Goal: Task Accomplishment & Management: Use online tool/utility

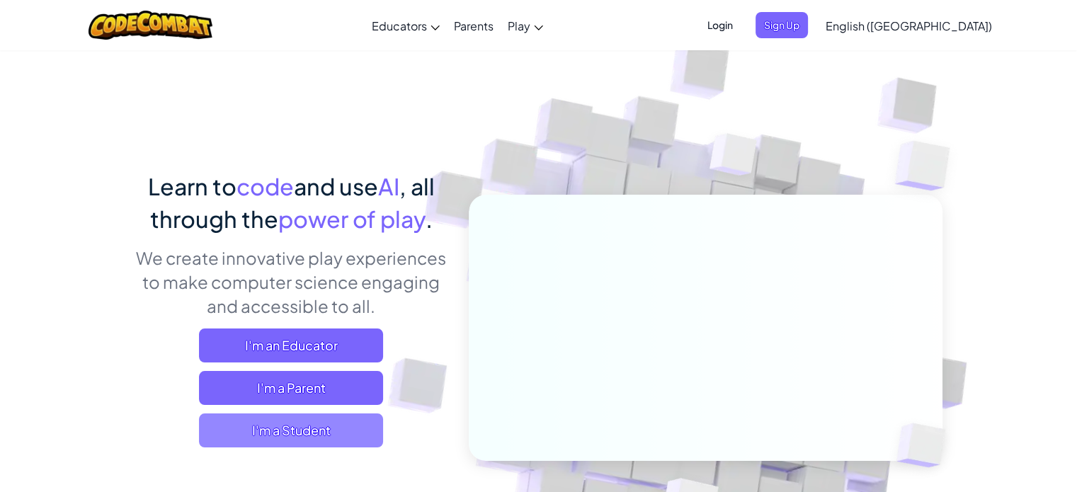
click at [285, 427] on span "I'm a Student" at bounding box center [291, 431] width 184 height 34
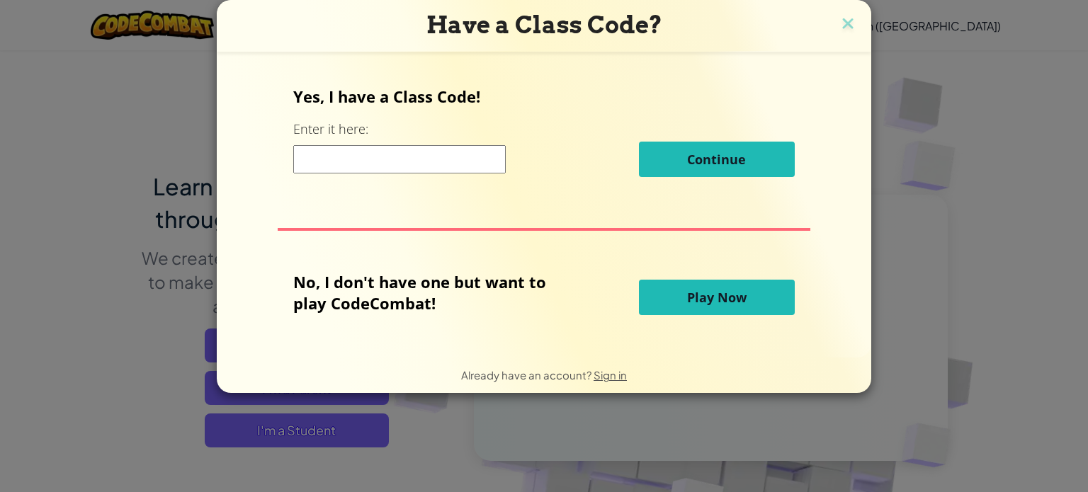
click at [650, 305] on button "Play Now" at bounding box center [717, 297] width 156 height 35
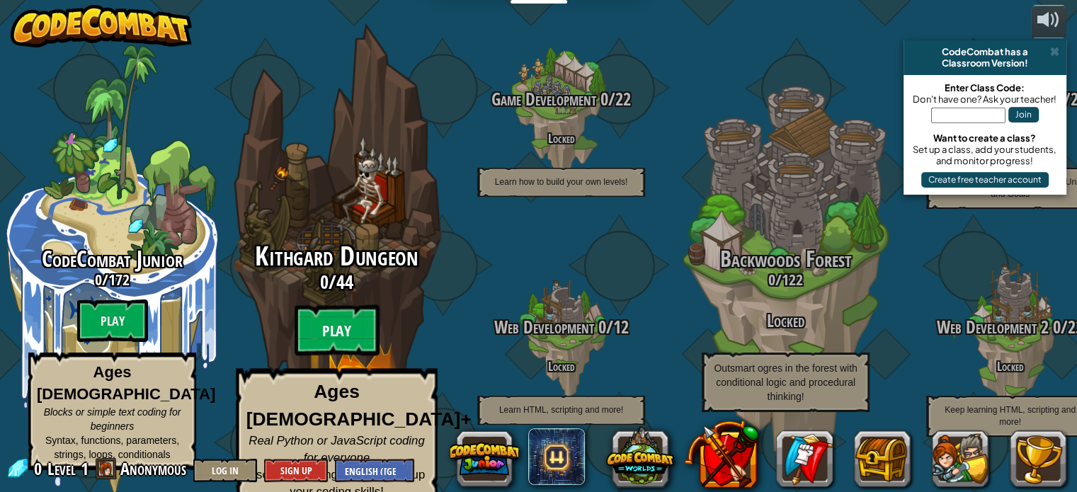
click at [331, 326] on btn "Play" at bounding box center [337, 330] width 85 height 51
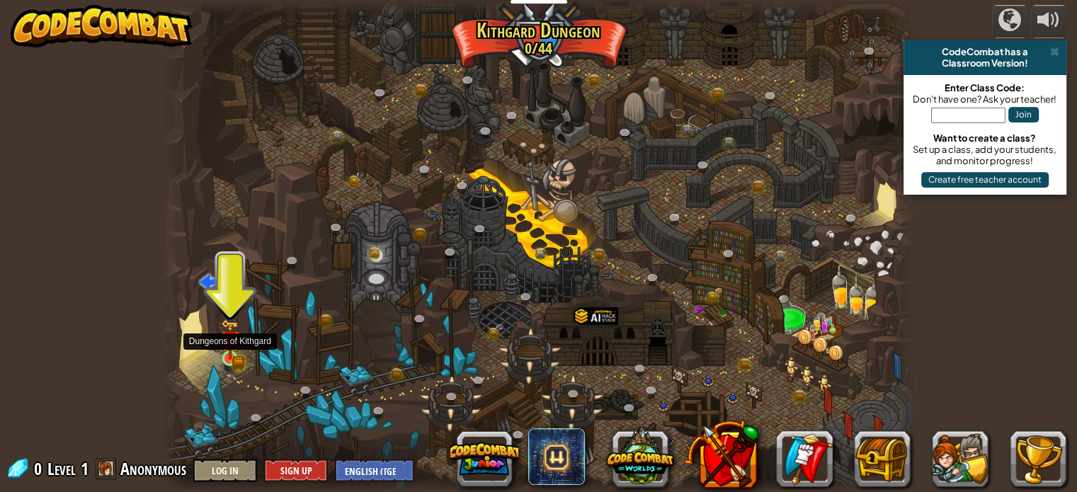
click at [231, 344] on img at bounding box center [229, 339] width 11 height 11
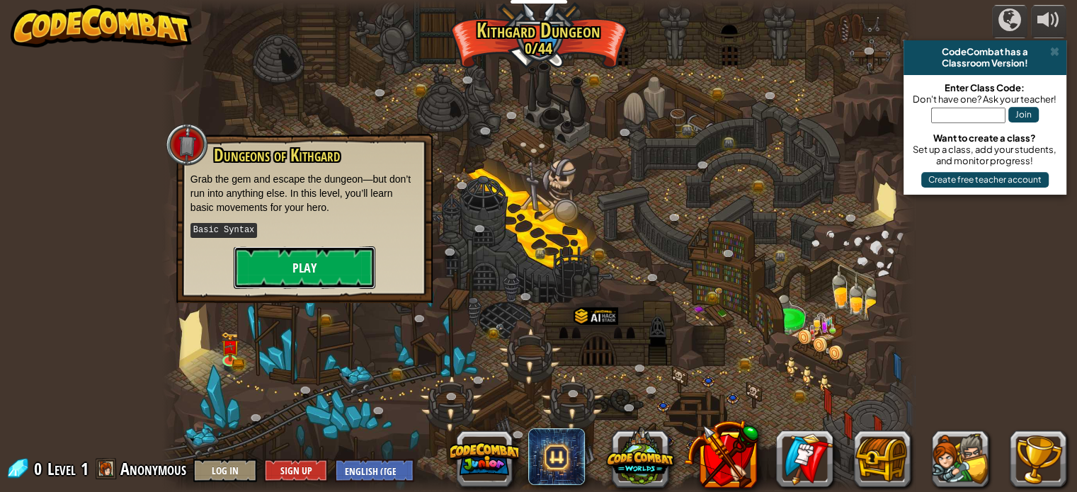
click at [275, 259] on button "Play" at bounding box center [305, 267] width 142 height 42
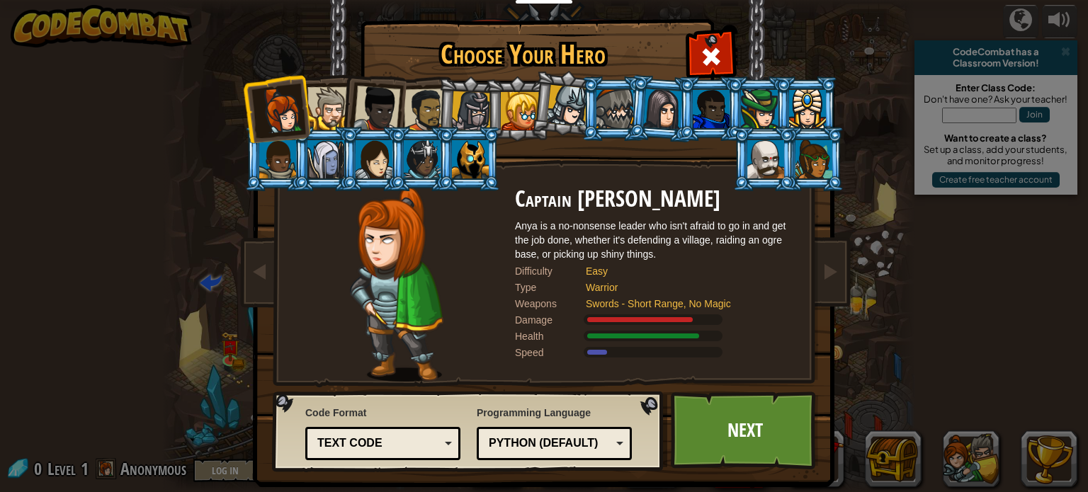
click at [329, 106] on div at bounding box center [328, 108] width 43 height 43
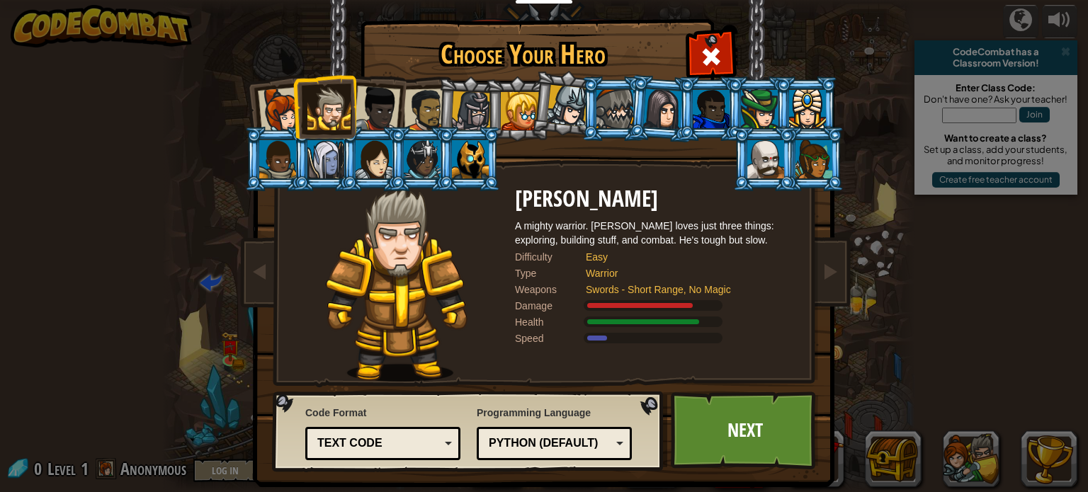
click at [467, 138] on li at bounding box center [469, 159] width 64 height 64
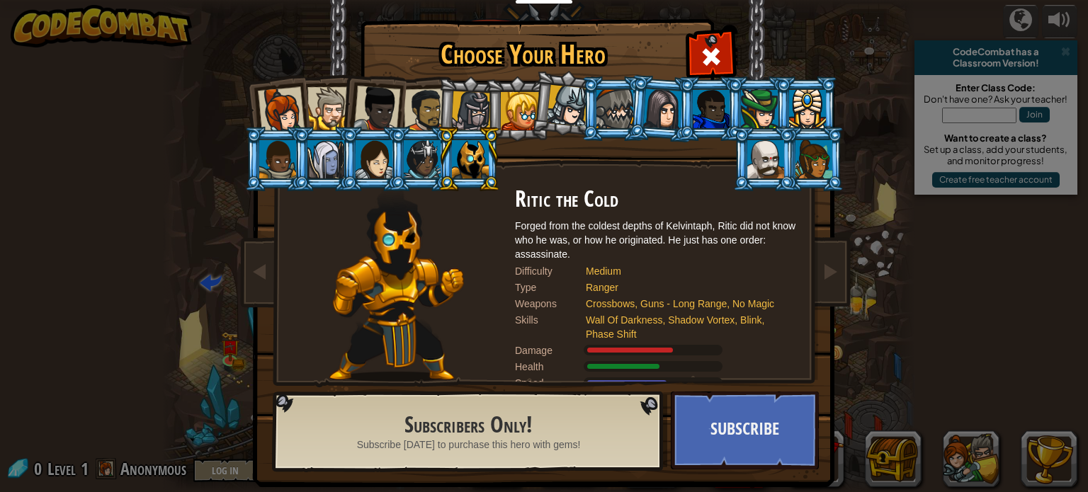
click at [460, 89] on li at bounding box center [469, 109] width 67 height 68
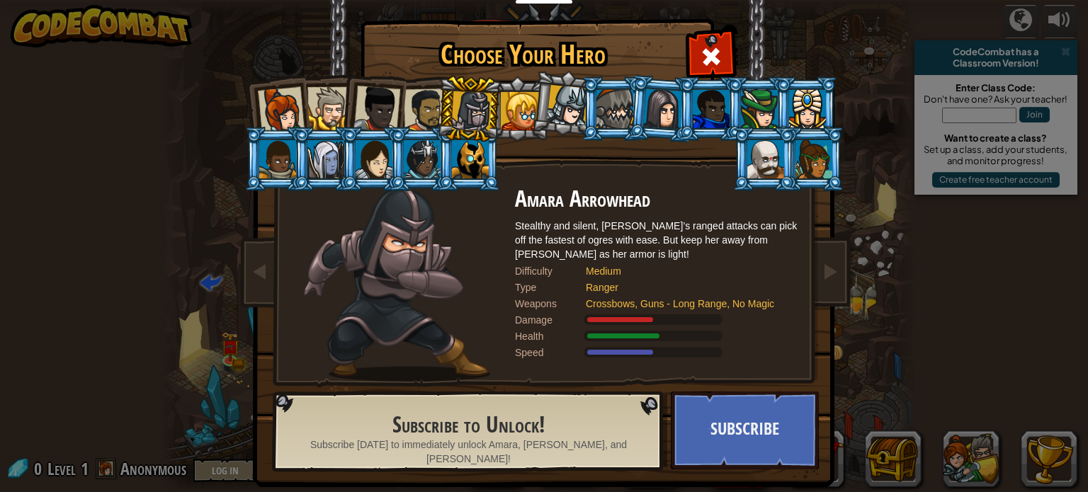
click at [569, 93] on div at bounding box center [568, 106] width 42 height 42
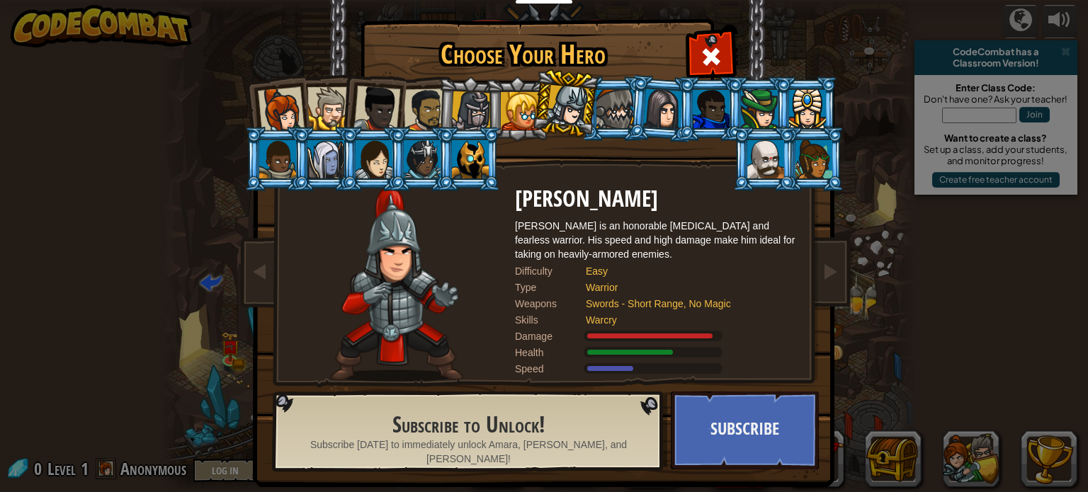
click at [531, 109] on li at bounding box center [565, 103] width 70 height 71
click at [443, 101] on li at bounding box center [469, 109] width 67 height 68
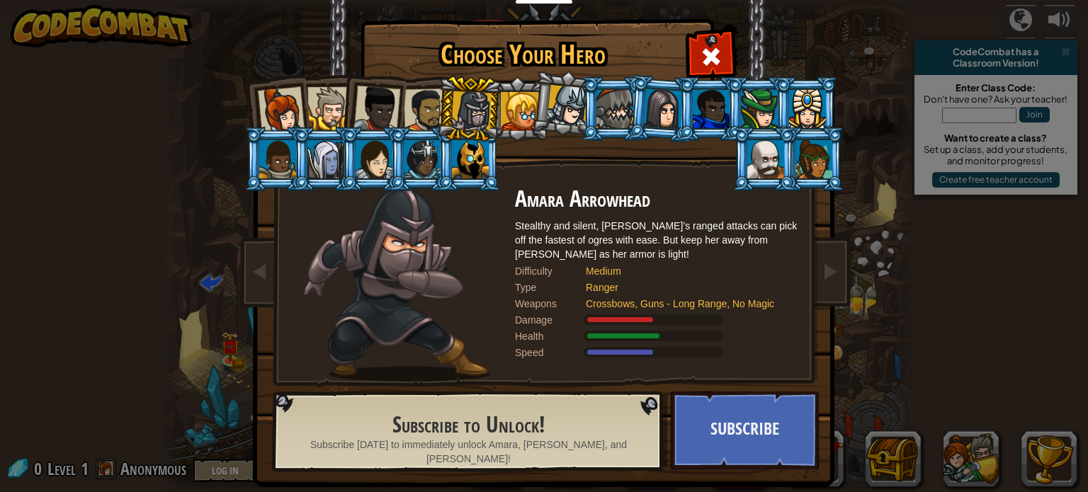
click at [416, 107] on div at bounding box center [426, 111] width 44 height 44
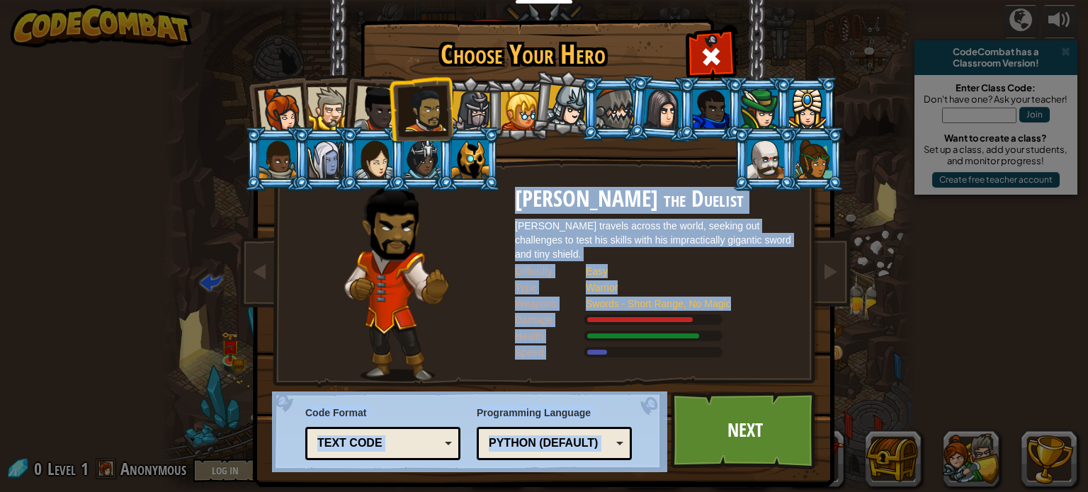
drag, startPoint x: 691, startPoint y: 441, endPoint x: 375, endPoint y: 266, distance: 361.7
click at [391, 23] on div "Choose Your Hero 0 Captain [PERSON_NAME] is a no-nonsense leader who isn't afra…" at bounding box center [544, 21] width 581 height 1
click at [287, 124] on div at bounding box center [281, 110] width 47 height 47
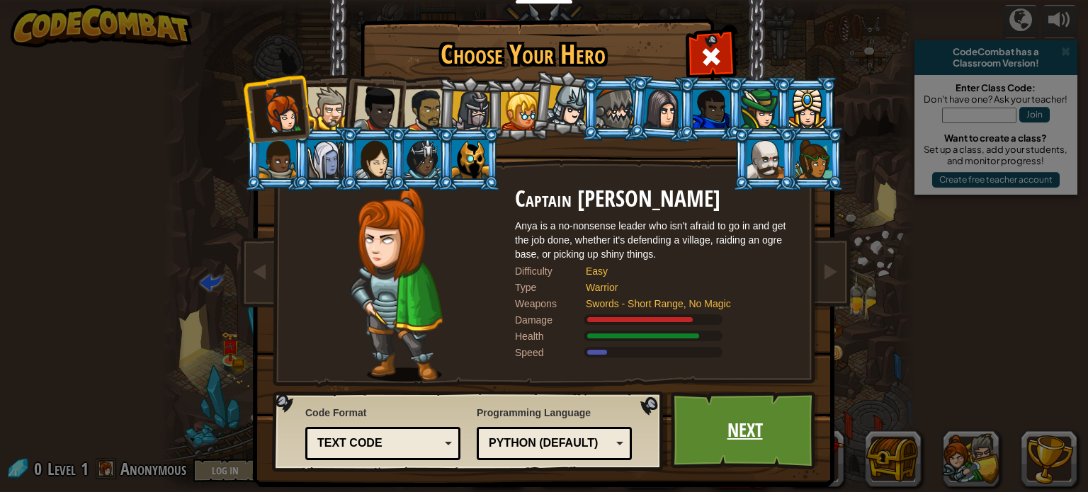
click at [786, 436] on link "Next" at bounding box center [745, 431] width 148 height 78
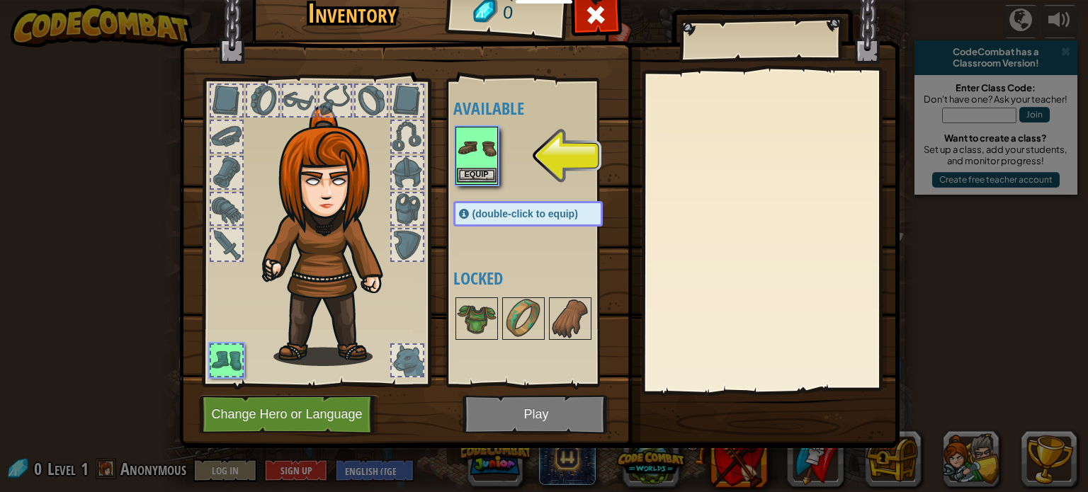
click at [491, 152] on img at bounding box center [477, 148] width 40 height 40
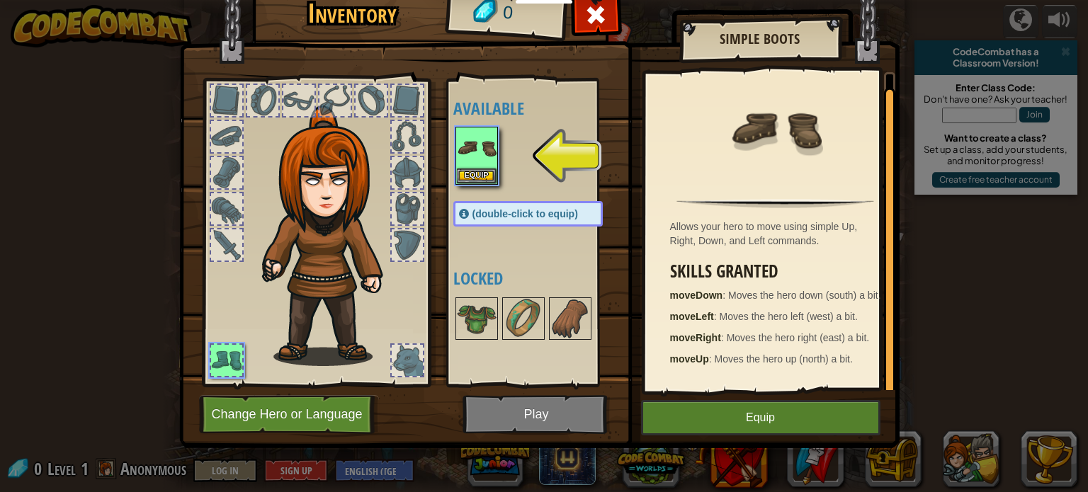
scroll to position [4, 0]
click at [519, 328] on img at bounding box center [524, 319] width 40 height 40
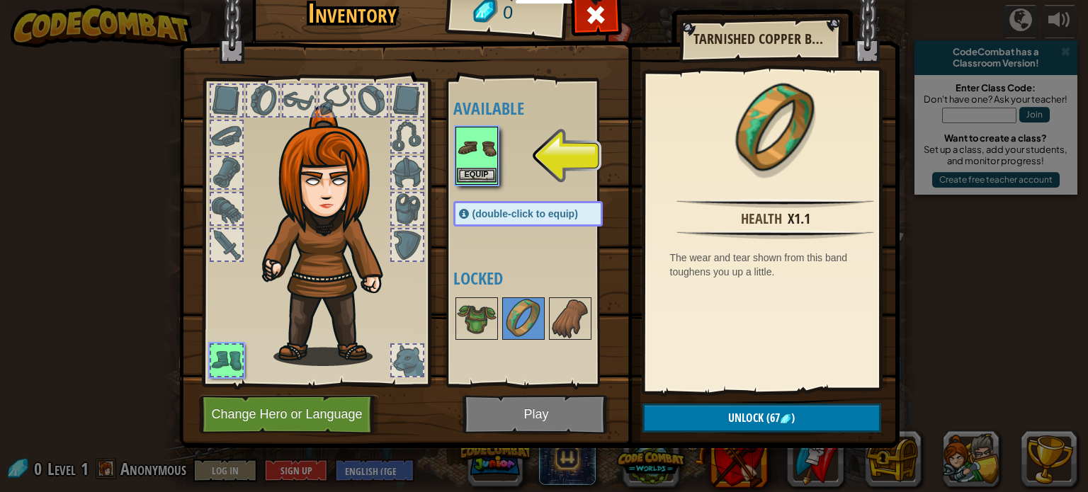
click at [482, 161] on img at bounding box center [477, 148] width 40 height 40
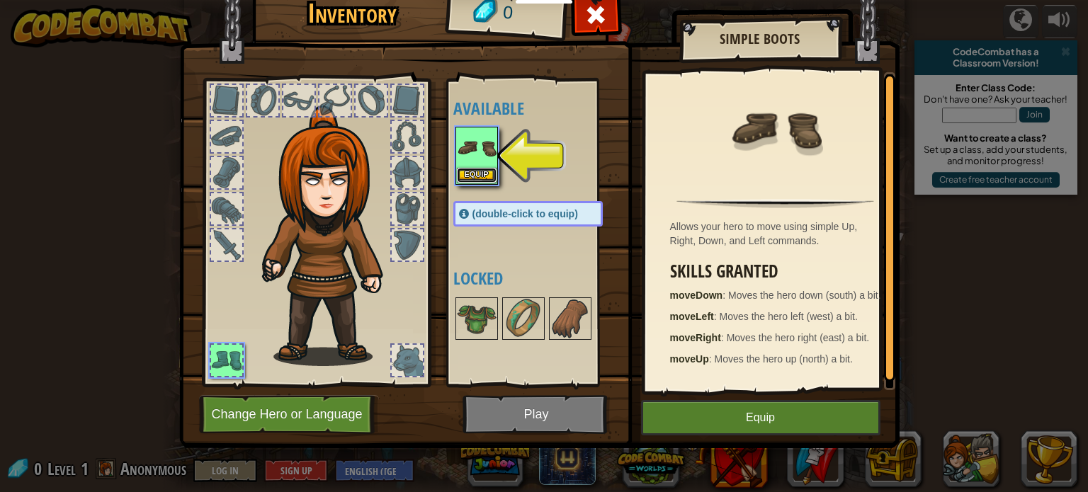
click at [476, 173] on button "Equip" at bounding box center [477, 175] width 40 height 15
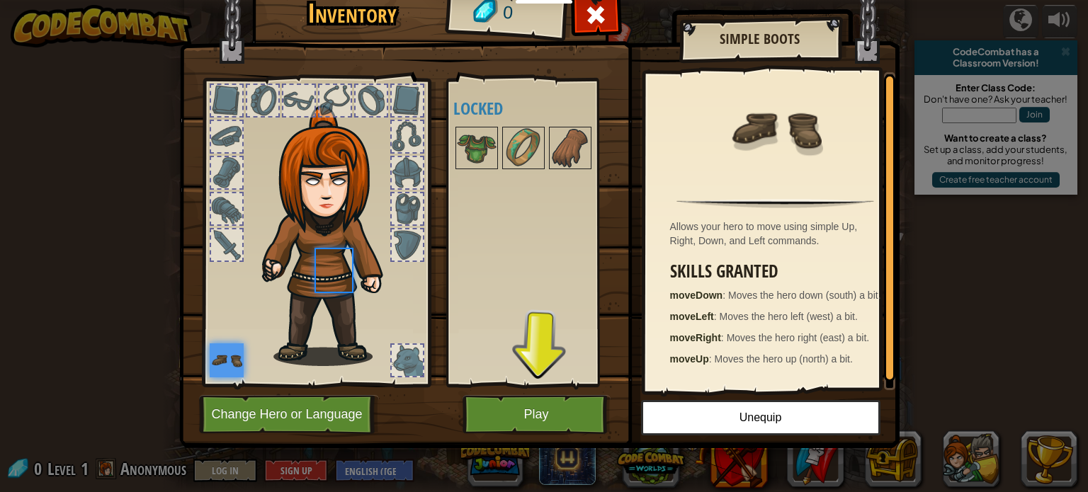
click at [476, 173] on div "Available Equip (double-click to equip) Locked" at bounding box center [542, 232] width 178 height 295
click at [217, 171] on div at bounding box center [226, 172] width 31 height 31
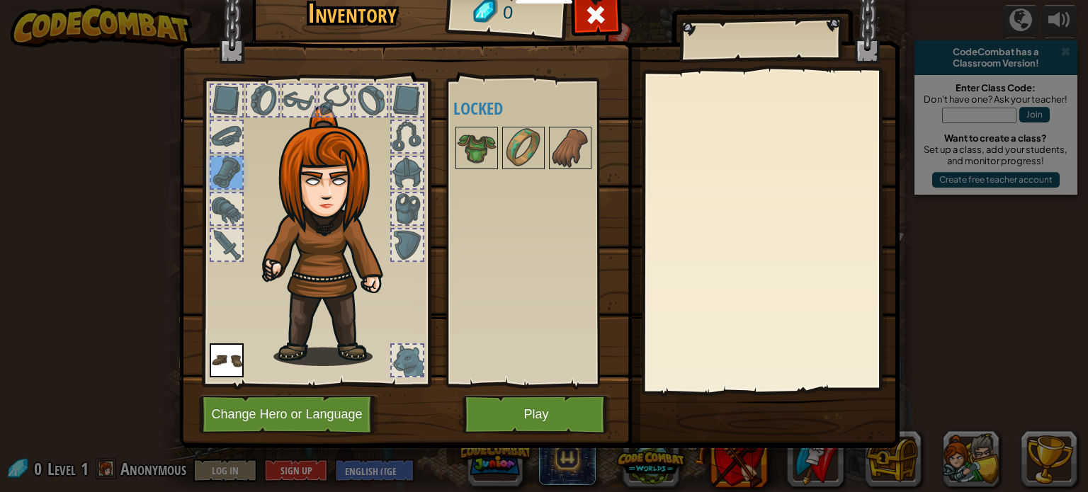
click at [229, 110] on div at bounding box center [226, 100] width 31 height 31
click at [224, 132] on div at bounding box center [226, 136] width 31 height 31
click at [503, 419] on button "Play" at bounding box center [536, 414] width 148 height 39
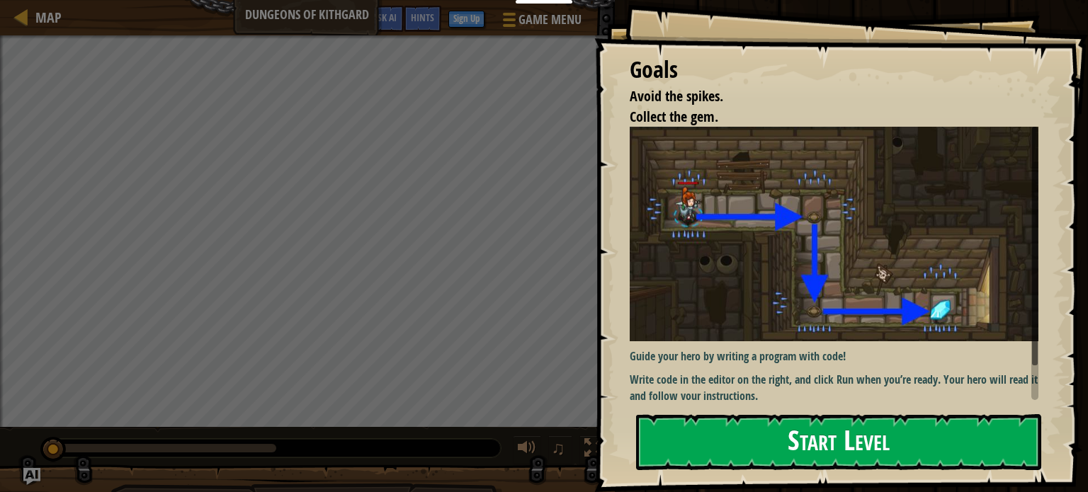
click at [775, 440] on button "Start Level" at bounding box center [838, 442] width 405 height 56
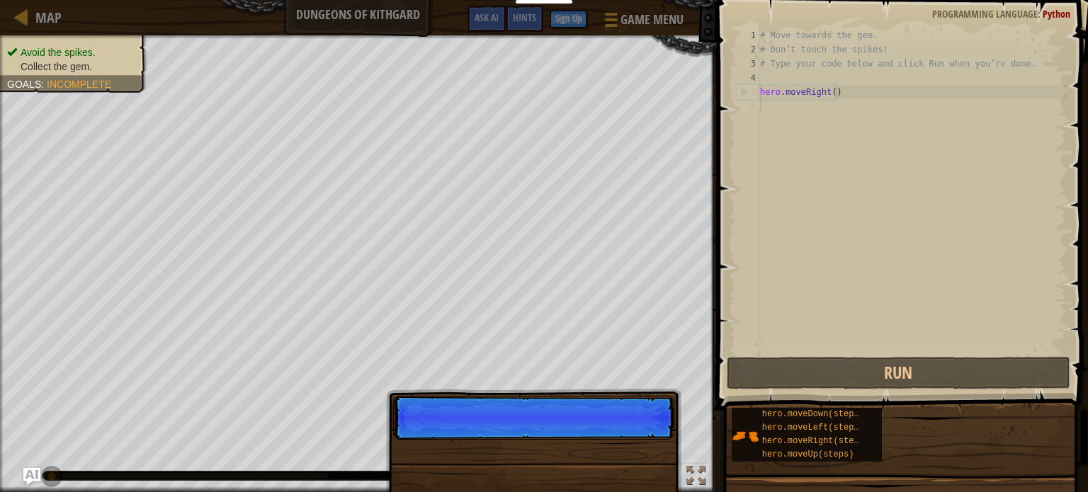
click at [626, 438] on p "Skip (esc) Continue" at bounding box center [533, 418] width 281 height 44
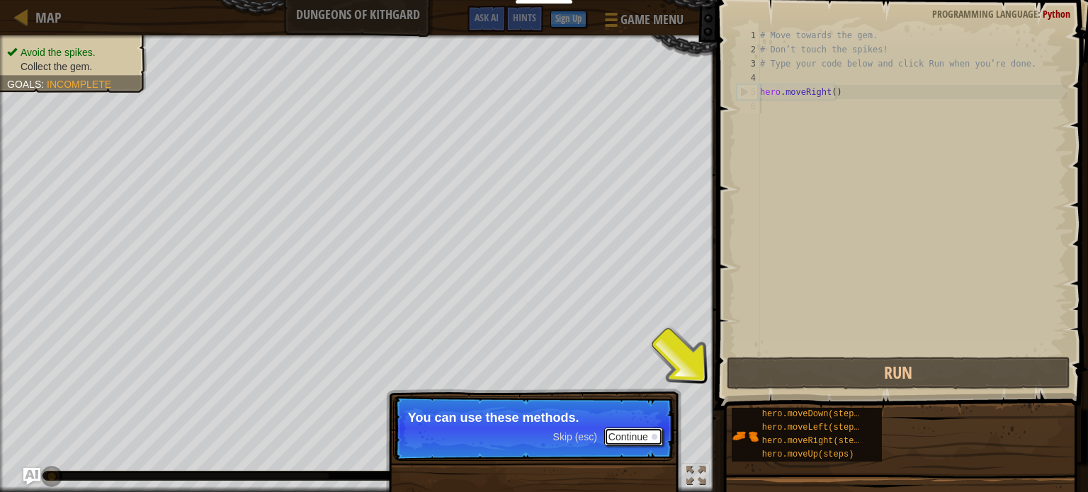
click at [650, 433] on button "Continue" at bounding box center [633, 437] width 59 height 18
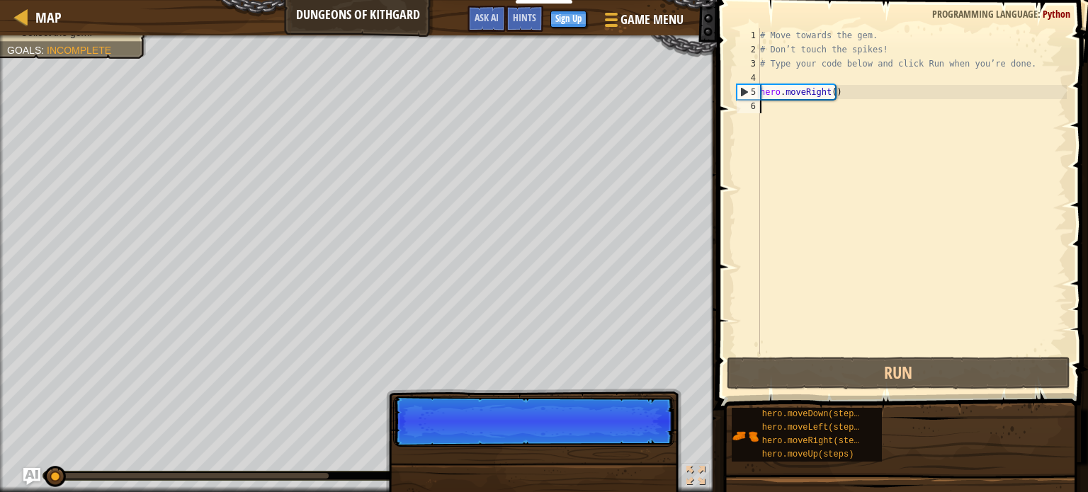
scroll to position [6, 0]
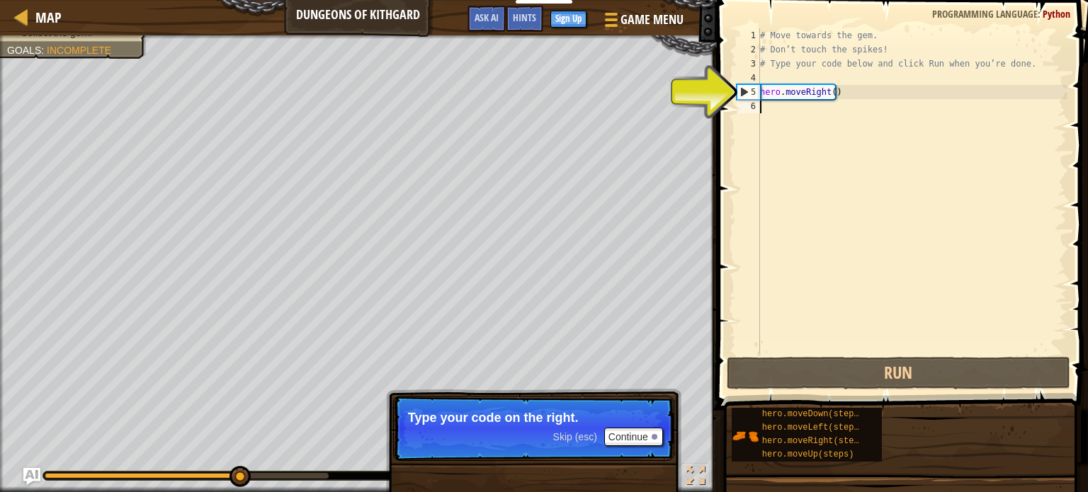
click at [786, 118] on div "# Move towards the gem. # Don’t touch the spikes! # Type your code below and cl…" at bounding box center [911, 205] width 309 height 354
click at [773, 90] on div "# Move towards the gem. # Don’t touch the spikes! # Type your code below and cl…" at bounding box center [911, 205] width 309 height 354
type textarea "hero.moveRight()"
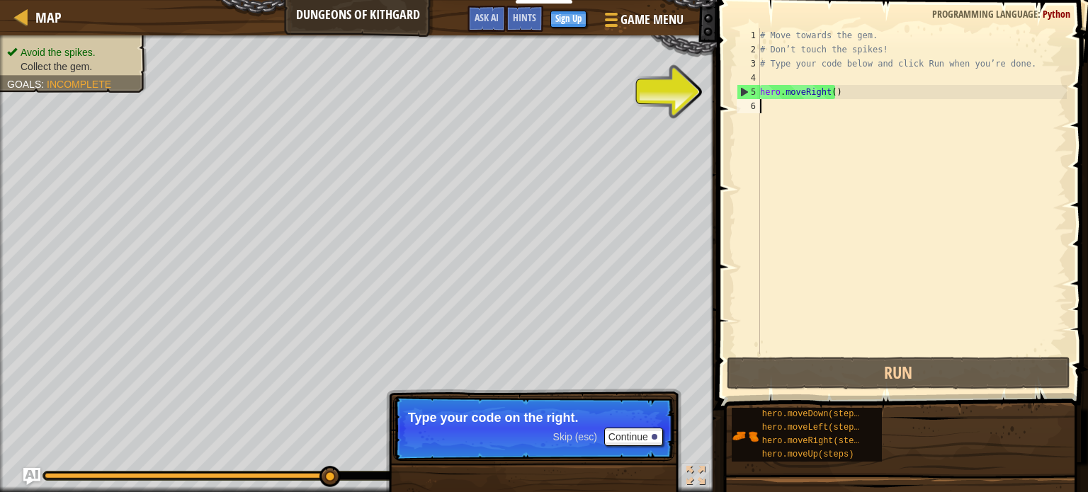
click at [789, 142] on div "# Move towards the gem. # Don’t touch the spikes! # Type your code below and cl…" at bounding box center [911, 205] width 309 height 354
click at [833, 93] on div "# Move towards the gem. # Don’t touch the spikes! # Type your code below and cl…" at bounding box center [911, 205] width 309 height 354
type textarea "hero.moveRight()"
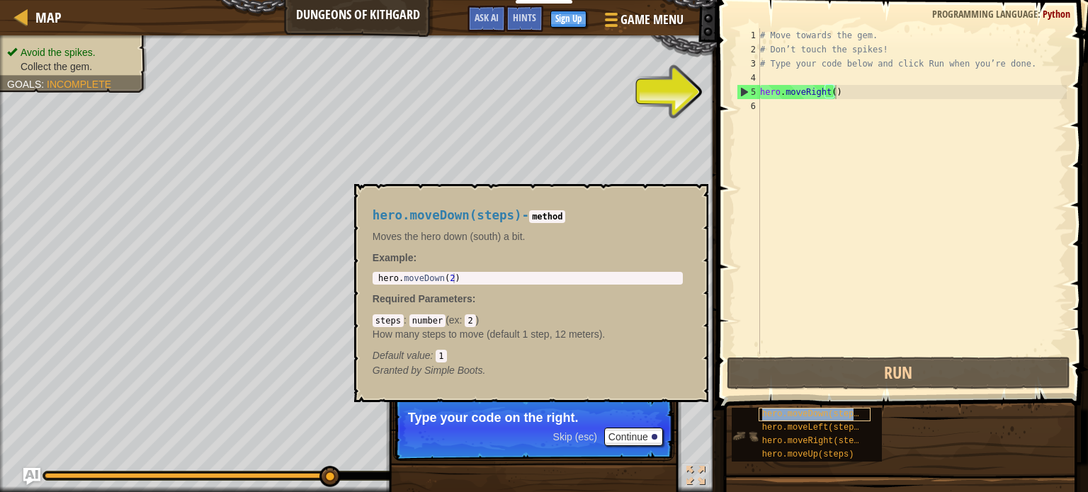
click at [851, 413] on span "hero.moveDown(steps)" at bounding box center [813, 414] width 102 height 10
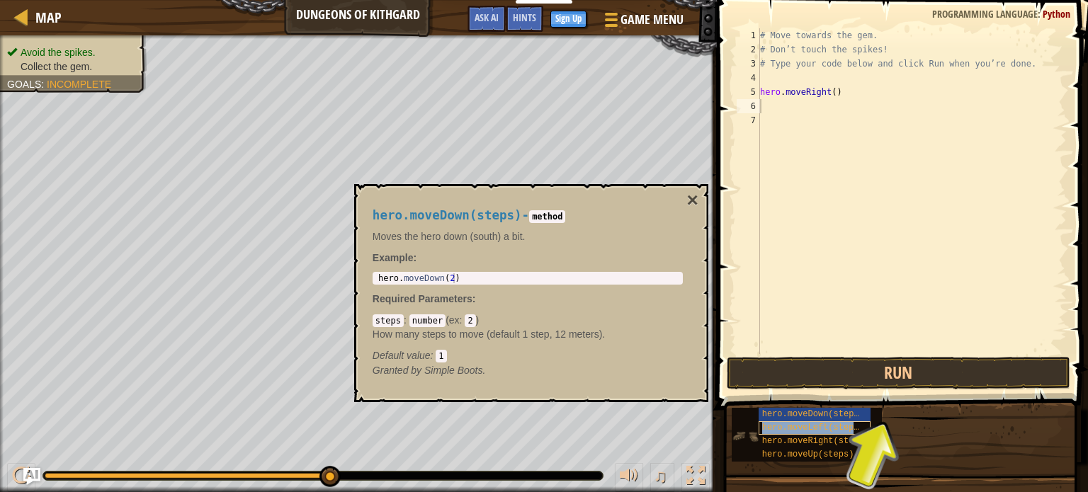
click at [804, 421] on div "hero.moveLeft(steps)" at bounding box center [814, 427] width 113 height 13
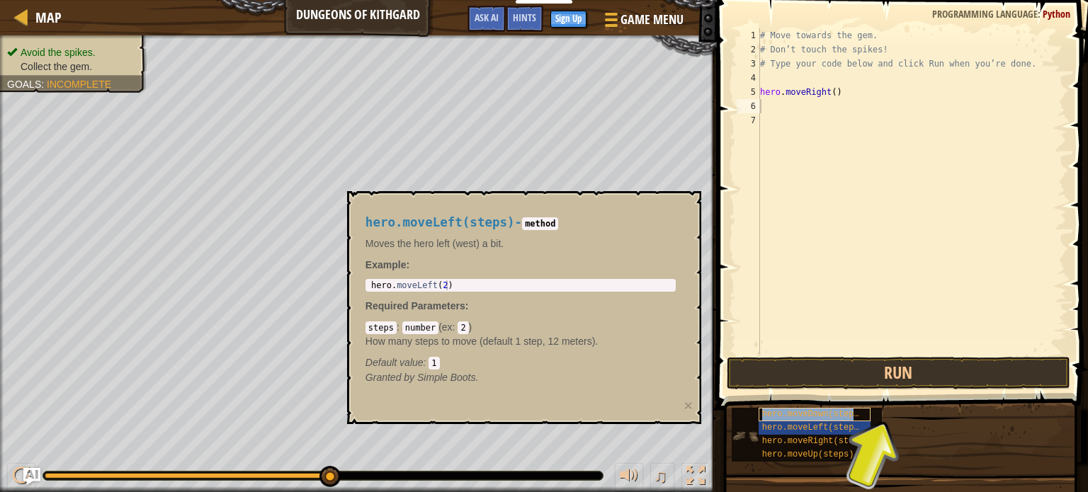
click at [801, 418] on span "hero.moveDown(steps)" at bounding box center [813, 414] width 102 height 10
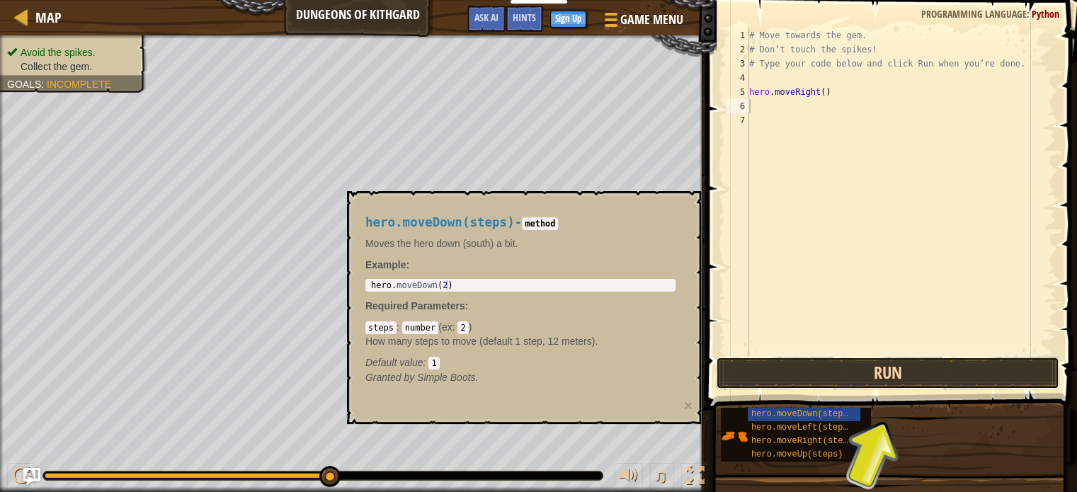
click at [855, 376] on button "Run" at bounding box center [887, 373] width 343 height 33
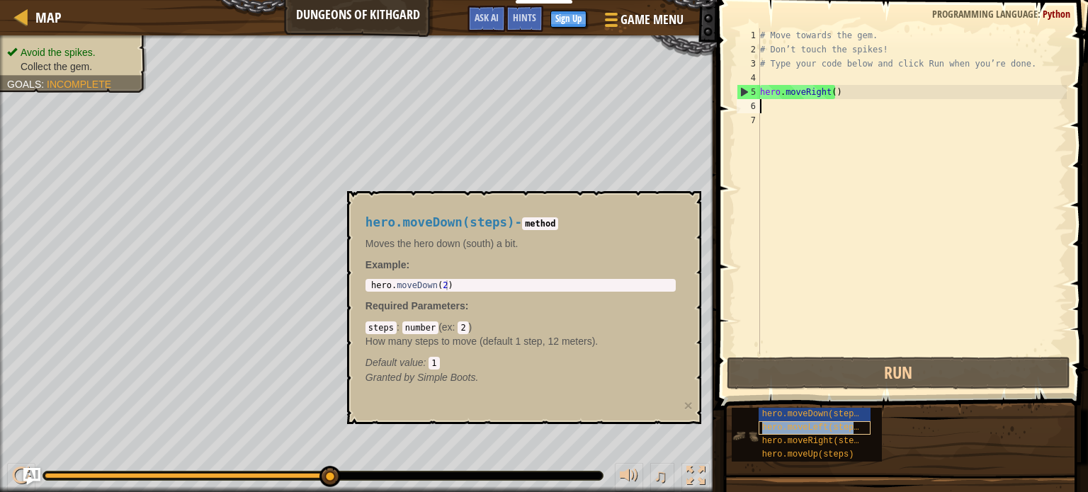
click at [789, 433] on span "hero.moveLeft(steps)" at bounding box center [813, 428] width 102 height 10
click at [794, 419] on span "hero.moveDown(steps)" at bounding box center [813, 414] width 102 height 10
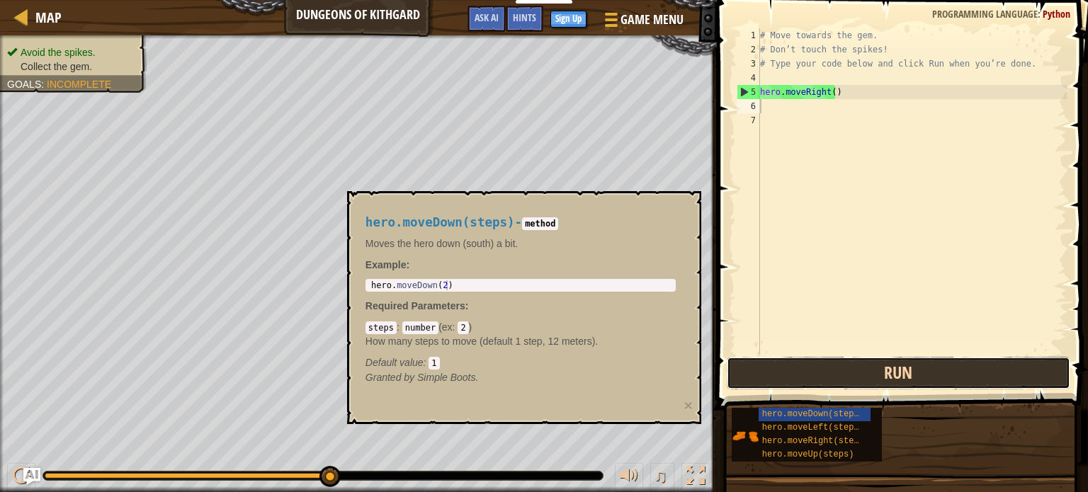
click at [841, 369] on button "Run" at bounding box center [898, 373] width 343 height 33
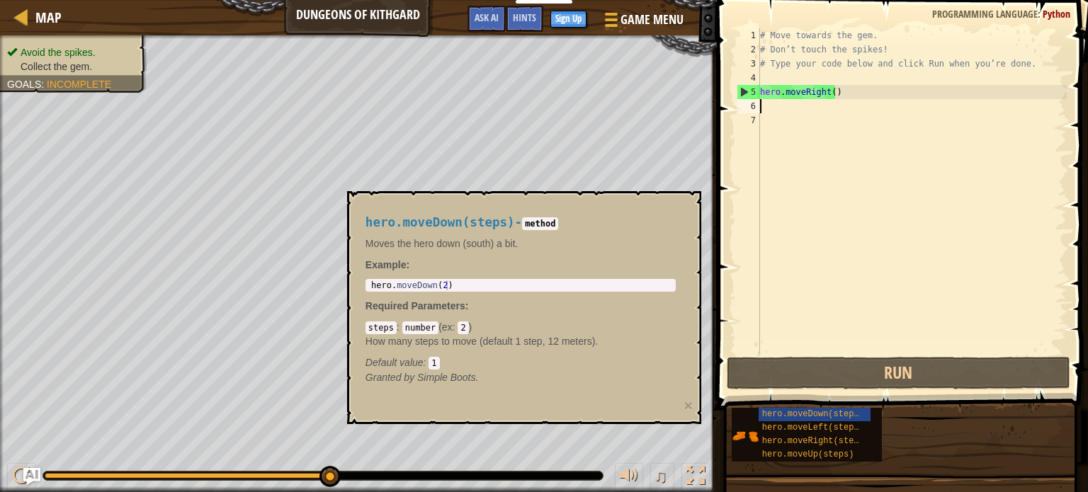
click at [766, 110] on div "# Move towards the gem. # Don’t touch the spikes! # Type your code below and cl…" at bounding box center [911, 205] width 309 height 354
click at [670, 265] on p "Example :" at bounding box center [520, 265] width 310 height 14
click at [879, 140] on div "# Move towards the gem. # Don’t touch the spikes! # Type your code below and cl…" at bounding box center [911, 205] width 309 height 354
click at [748, 91] on div "5" at bounding box center [748, 92] width 23 height 14
type textarea "hero.moveRight()"
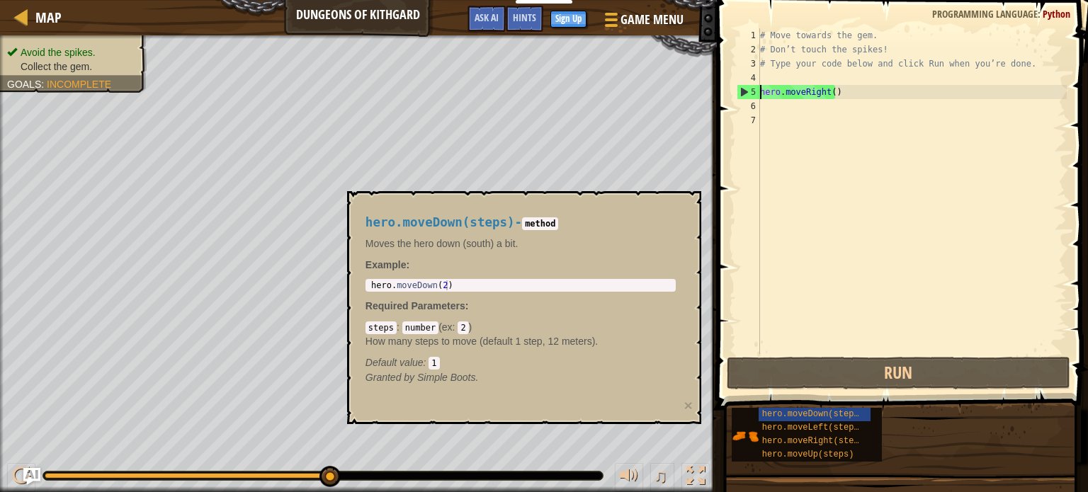
click at [782, 98] on div "# Move towards the gem. # Don’t touch the spikes! # Type your code below and cl…" at bounding box center [911, 205] width 309 height 354
click at [535, 209] on div "hero.moveDown(steps) - method Moves the hero down (south) a bit. Example : 1 he…" at bounding box center [520, 300] width 330 height 195
click at [533, 220] on code "method" at bounding box center [540, 223] width 36 height 13
click at [686, 407] on button "×" at bounding box center [688, 405] width 8 height 15
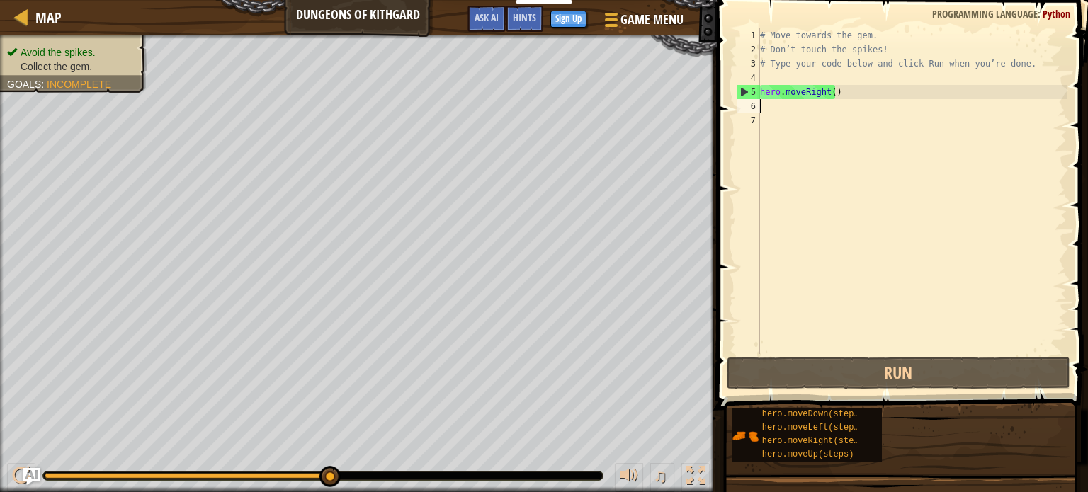
click at [762, 107] on div "# Move towards the gem. # Don’t touch the spikes! # Type your code below and cl…" at bounding box center [911, 205] width 309 height 354
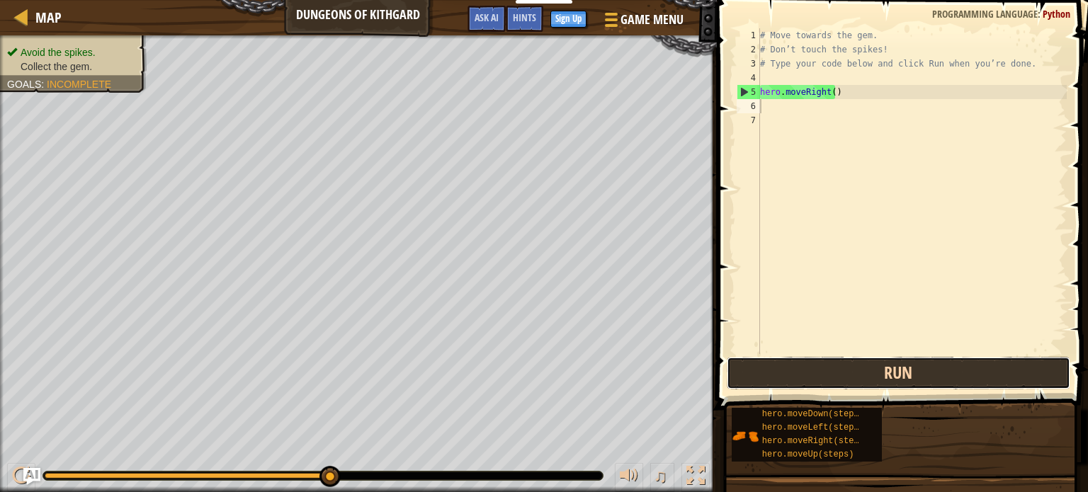
click at [749, 368] on button "Run" at bounding box center [898, 373] width 343 height 33
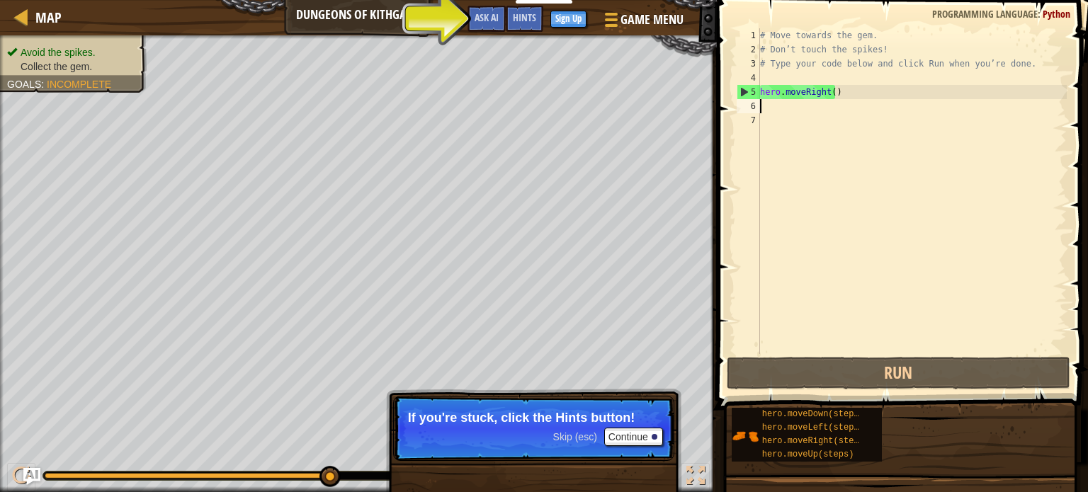
type textarea "h"
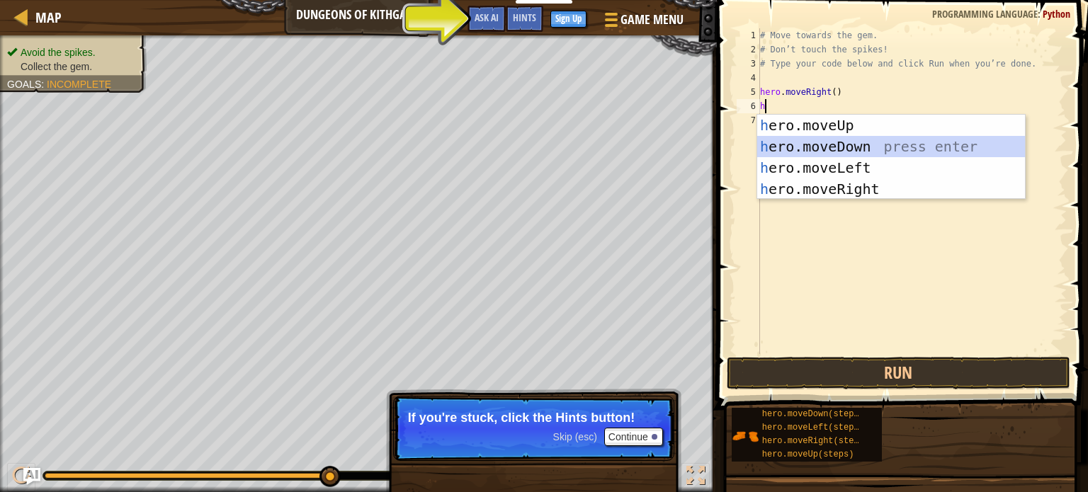
click at [829, 152] on div "h ero.moveUp press enter h ero.moveDown press enter h ero.moveLeft press enter …" at bounding box center [891, 178] width 268 height 127
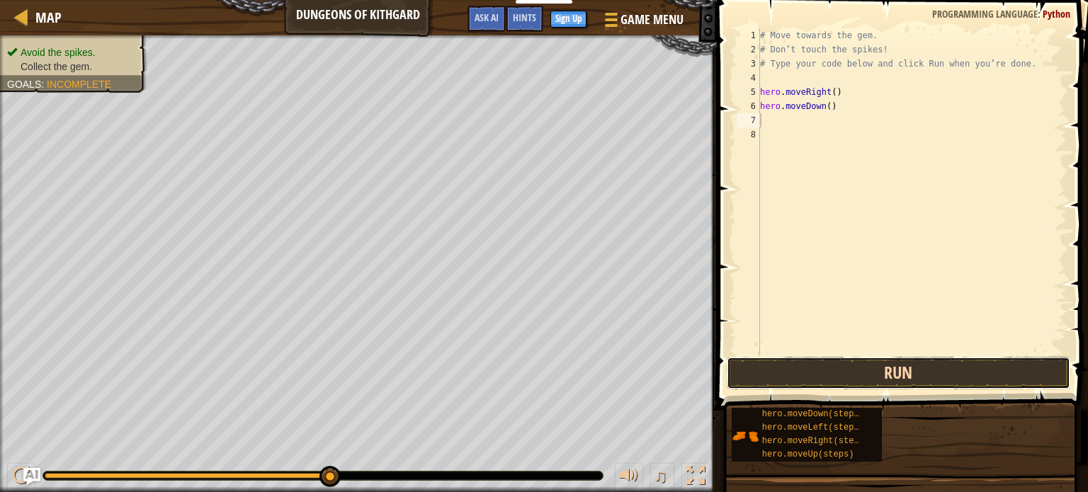
click at [808, 363] on button "Run" at bounding box center [898, 373] width 343 height 33
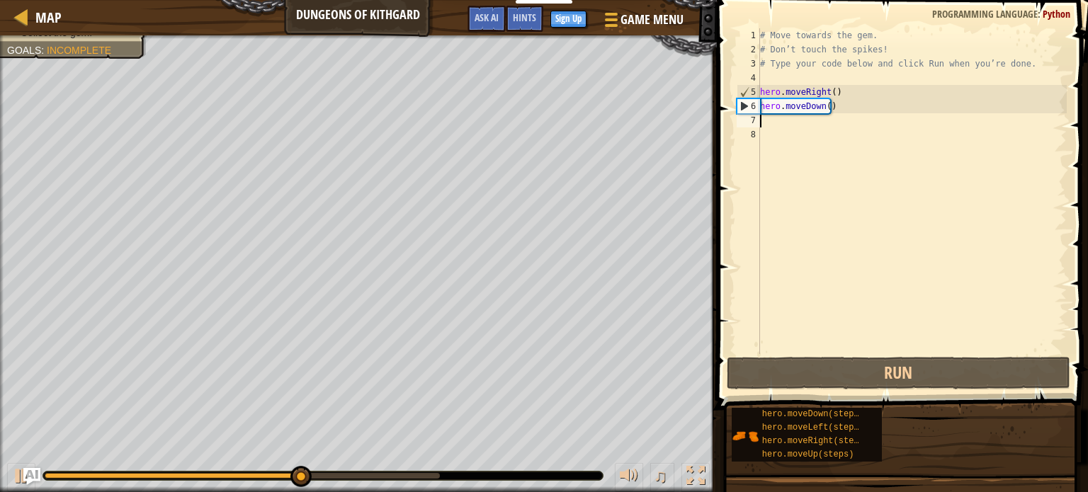
type textarea "h"
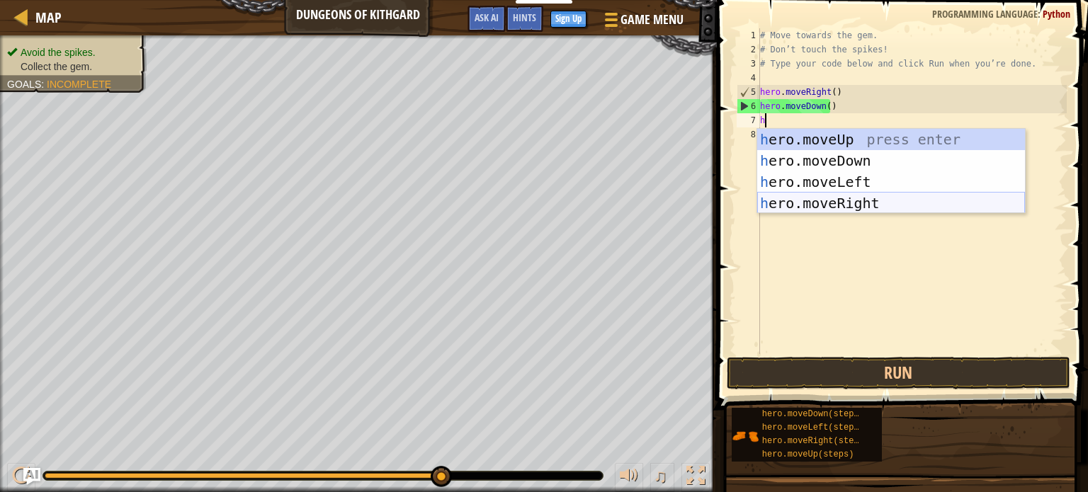
click at [792, 201] on div "h ero.moveUp press enter h ero.moveDown press enter h ero.moveLeft press enter …" at bounding box center [891, 192] width 268 height 127
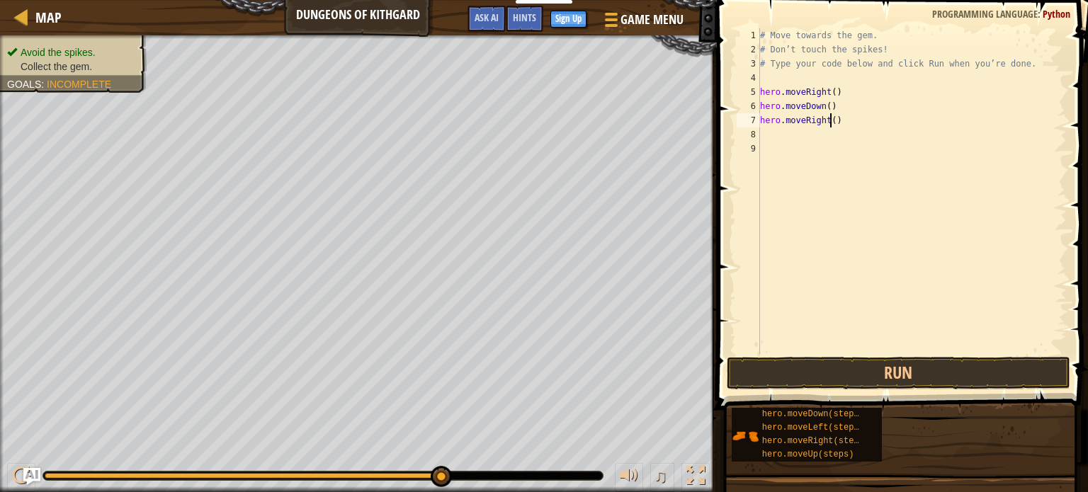
click at [829, 125] on div "# Move towards the gem. # Don’t touch the spikes! # Type your code below and cl…" at bounding box center [911, 205] width 309 height 354
type textarea "hero.moveRight(2)"
click at [842, 369] on button "Run" at bounding box center [898, 373] width 343 height 33
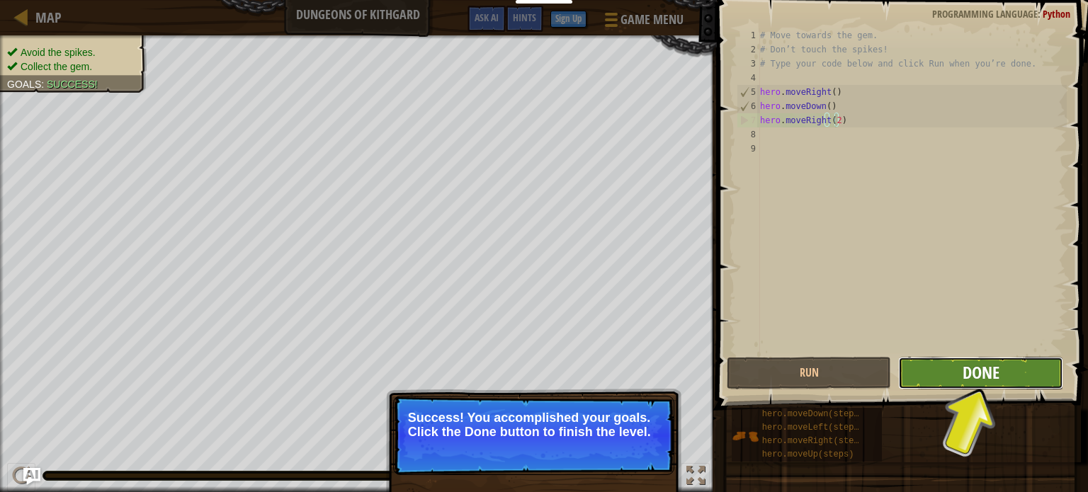
click at [986, 365] on span "Done" at bounding box center [980, 372] width 37 height 23
